Goal: Transaction & Acquisition: Book appointment/travel/reservation

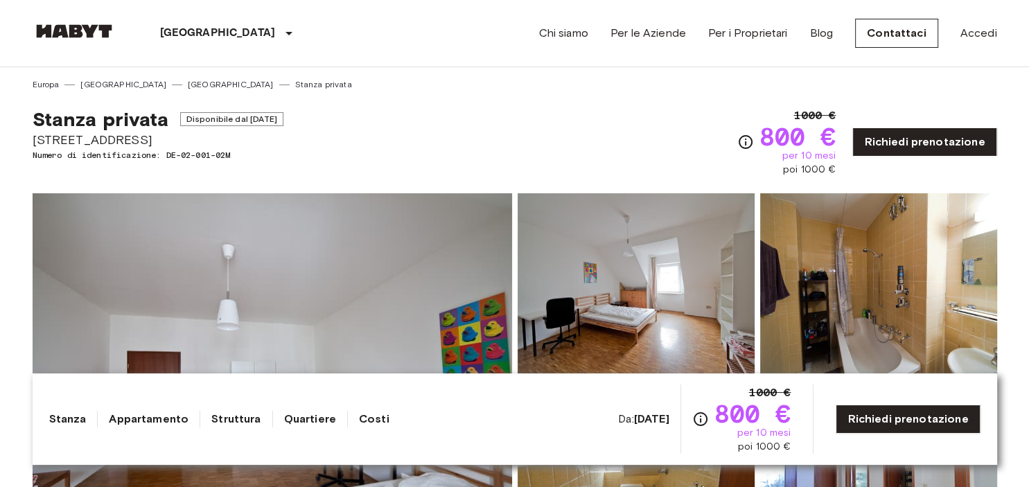
click at [639, 426] on b "[DATE]" at bounding box center [651, 418] width 35 height 13
click at [634, 423] on b "[DATE]" at bounding box center [651, 418] width 35 height 13
click at [231, 120] on span "Disponibile dal [DATE]" at bounding box center [231, 119] width 103 height 14
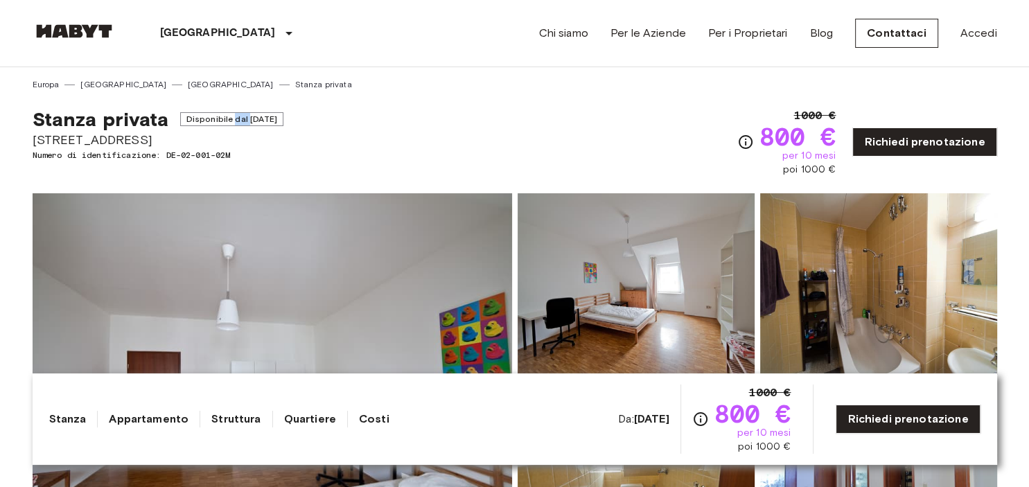
click at [231, 120] on span "Disponibile dal [DATE]" at bounding box center [231, 119] width 103 height 14
click at [349, 129] on div "Stanza privata Disponibile dal [DATE] [STREET_ADDRESS] Numero di identificazion…" at bounding box center [515, 134] width 965 height 86
click at [283, 118] on span "Disponibile dal [DATE]" at bounding box center [231, 119] width 103 height 14
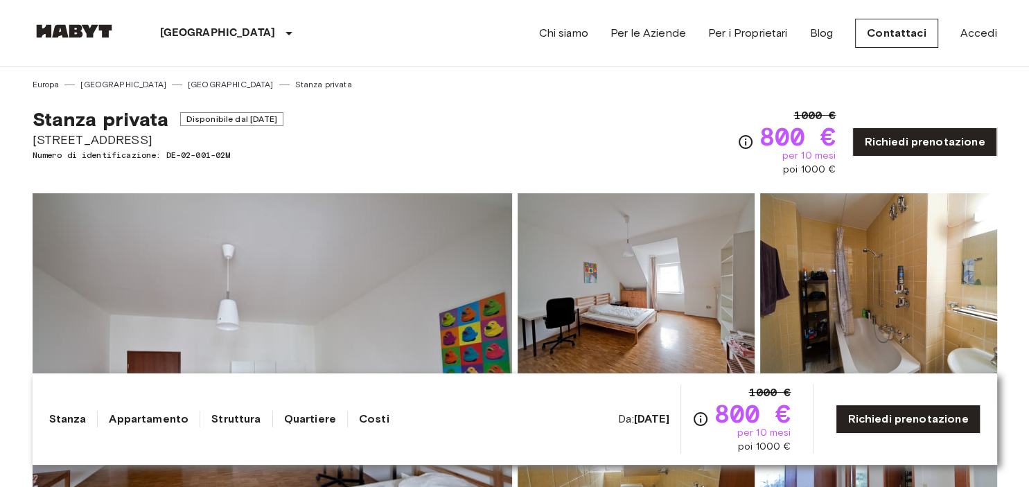
click at [283, 118] on span "Disponibile dal [DATE]" at bounding box center [231, 119] width 103 height 14
click at [376, 124] on div "Stanza privata Disponibile dal [DATE] [STREET_ADDRESS] Numero di identificazion…" at bounding box center [515, 134] width 965 height 86
click at [273, 120] on span "Disponibile dal [DATE]" at bounding box center [231, 119] width 103 height 14
click at [453, 112] on div "Stanza privata Disponibile dal [DATE] [STREET_ADDRESS] Numero di identificazion…" at bounding box center [515, 134] width 965 height 86
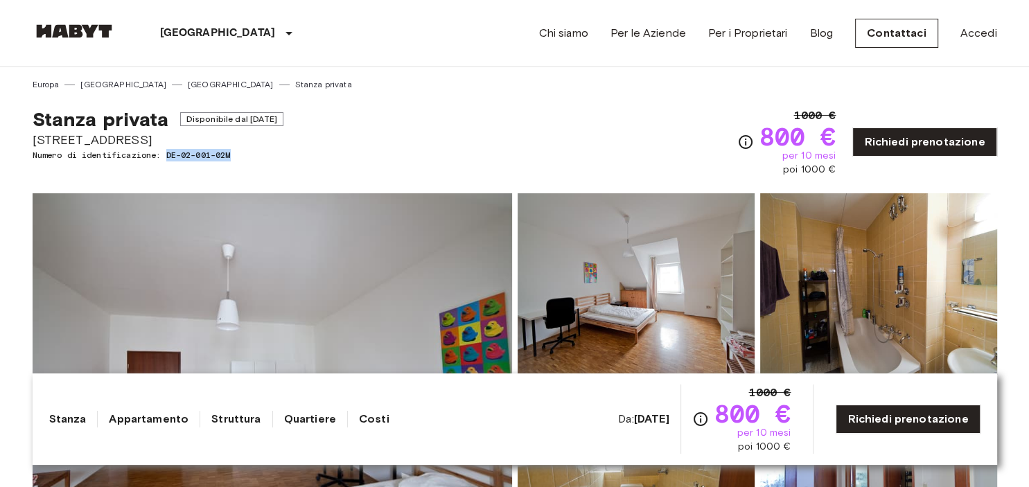
drag, startPoint x: 170, startPoint y: 155, endPoint x: 393, endPoint y: 158, distance: 222.5
click at [389, 159] on div "Stanza privata Disponibile dal [DATE] [STREET_ADDRESS] Numero di identificazion…" at bounding box center [515, 134] width 965 height 86
click at [389, 157] on div "Stanza privata Disponibile dal [DATE] [STREET_ADDRESS] Numero di identificazion…" at bounding box center [515, 134] width 965 height 86
drag, startPoint x: 234, startPoint y: 155, endPoint x: 170, endPoint y: 162, distance: 64.1
click at [170, 162] on div "Stanza privata Disponibile dal [DATE] [STREET_ADDRESS] Numero di identificazion…" at bounding box center [158, 141] width 251 height 69
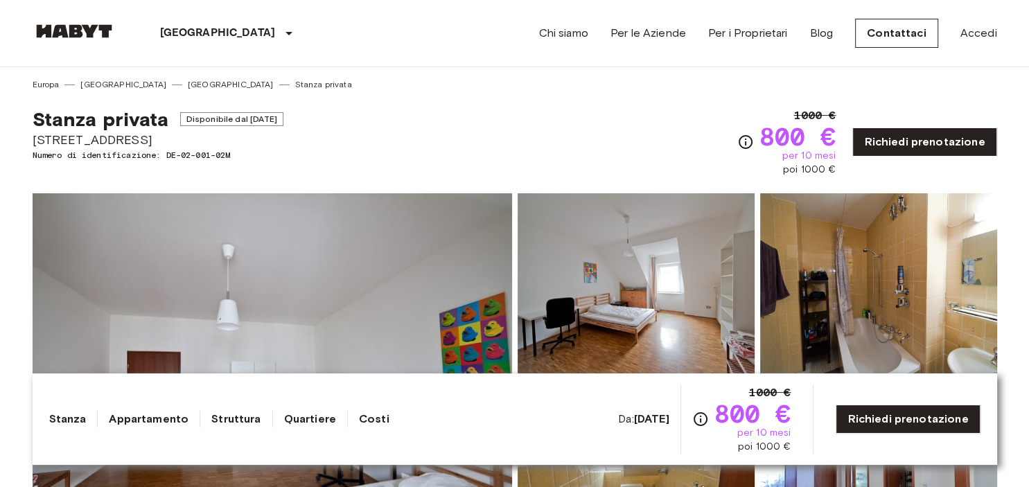
click at [170, 158] on span "Numero di identificazione: DE-02-001-02M" at bounding box center [158, 155] width 251 height 12
drag, startPoint x: 170, startPoint y: 158, endPoint x: 345, endPoint y: 157, distance: 175.3
click at [333, 157] on div "Stanza privata Disponibile dal [DATE] [STREET_ADDRESS] Numero di identificazion…" at bounding box center [515, 134] width 965 height 86
click at [358, 155] on div "Stanza privata Disponibile dal [DATE] [STREET_ADDRESS] Numero di identificazion…" at bounding box center [515, 134] width 965 height 86
drag, startPoint x: 185, startPoint y: 116, endPoint x: 295, endPoint y: 121, distance: 109.6
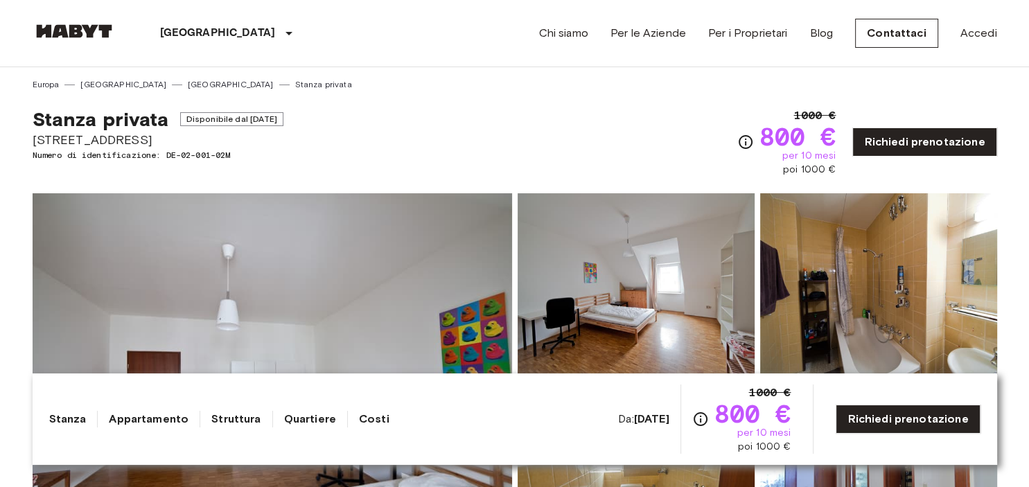
click at [283, 121] on span "Disponibile dal [DATE]" at bounding box center [231, 119] width 103 height 14
click at [457, 155] on div "Stanza privata Disponibile dal [DATE] [STREET_ADDRESS] Numero di identificazion…" at bounding box center [515, 134] width 965 height 86
click at [798, 137] on span "800 €" at bounding box center [798, 136] width 77 height 25
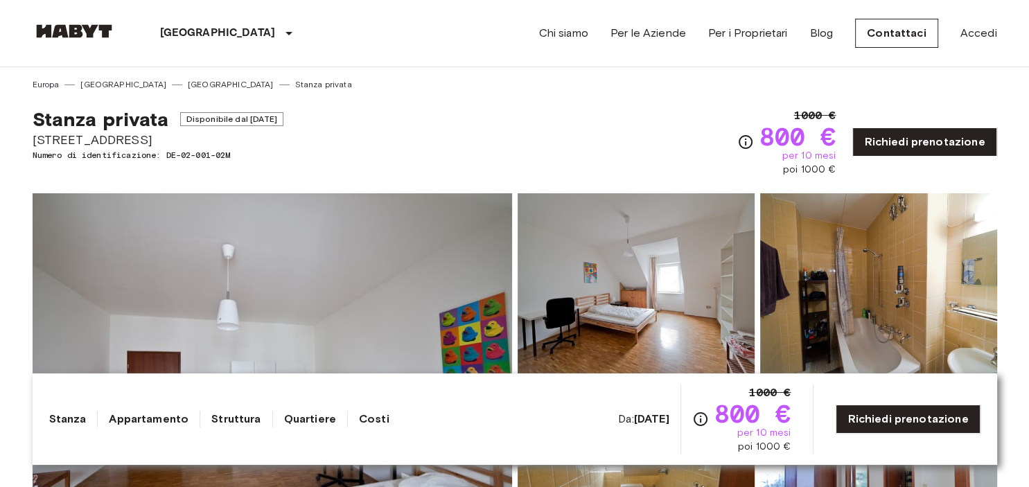
click at [686, 128] on div "Stanza privata Disponibile dal [DATE] [STREET_ADDRESS] Numero di identificazion…" at bounding box center [515, 134] width 965 height 86
click at [799, 150] on span "per 10 mesi" at bounding box center [809, 156] width 54 height 14
click at [690, 121] on div "Stanza privata Disponibile dal [DATE] [STREET_ADDRESS] Numero di identificazion…" at bounding box center [515, 134] width 965 height 86
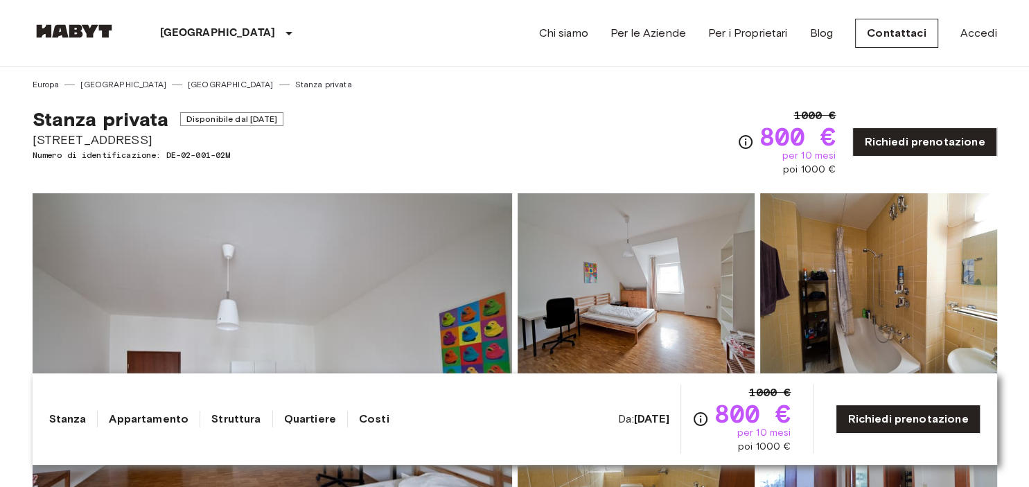
click at [794, 165] on span "poi 1000 €" at bounding box center [809, 170] width 53 height 14
click at [672, 128] on div "Stanza privata Disponibile dal [DATE] [STREET_ADDRESS] Numero di identificazion…" at bounding box center [515, 134] width 965 height 86
click at [803, 113] on span "1000 €" at bounding box center [815, 115] width 42 height 17
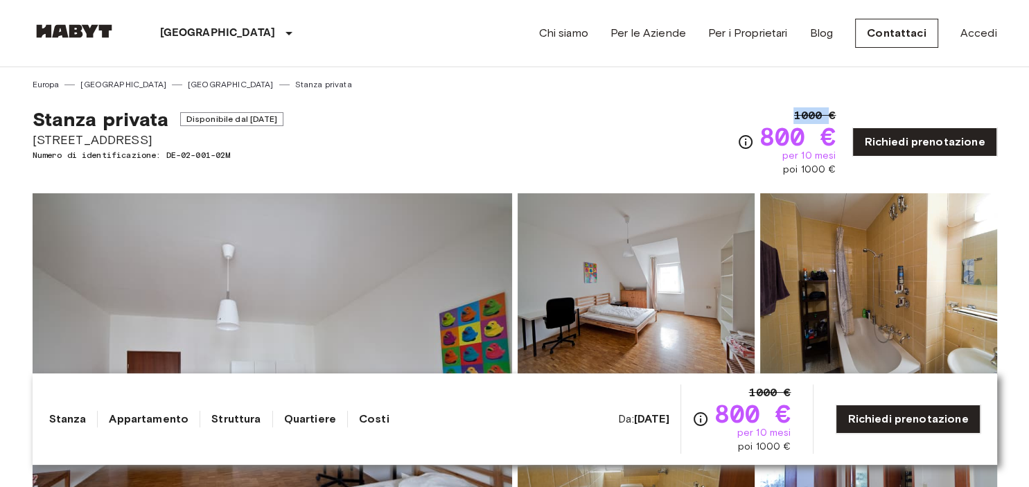
click at [803, 113] on span "1000 €" at bounding box center [815, 115] width 42 height 17
click at [719, 113] on div "Stanza privata Disponibile dal [DATE] [STREET_ADDRESS] Numero di identificazion…" at bounding box center [515, 134] width 965 height 86
